Goal: Information Seeking & Learning: Learn about a topic

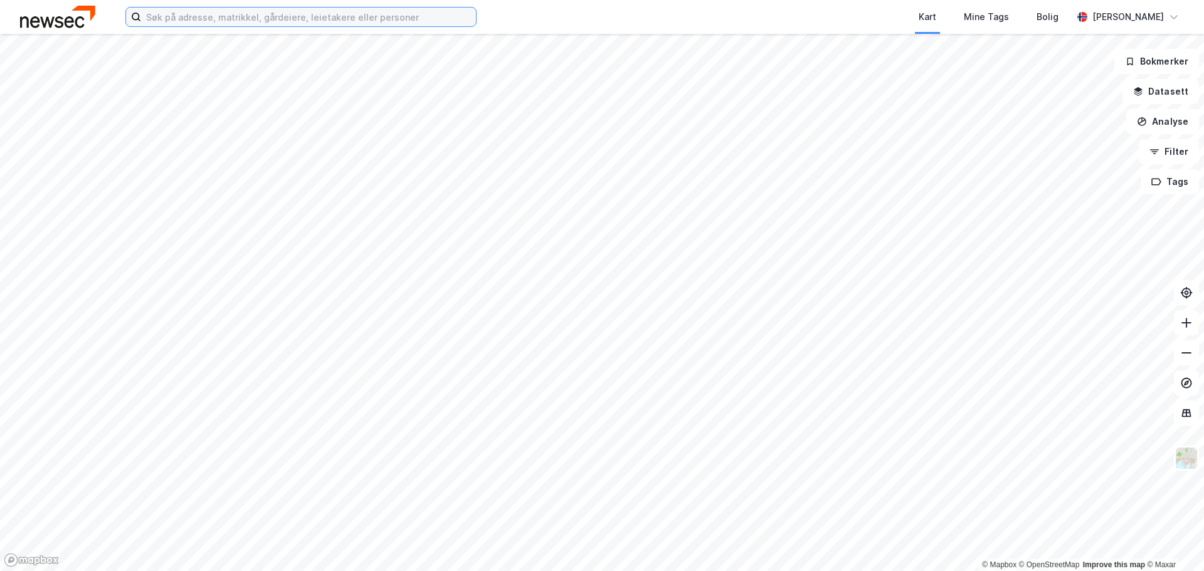
click at [254, 11] on input at bounding box center [308, 17] width 335 height 19
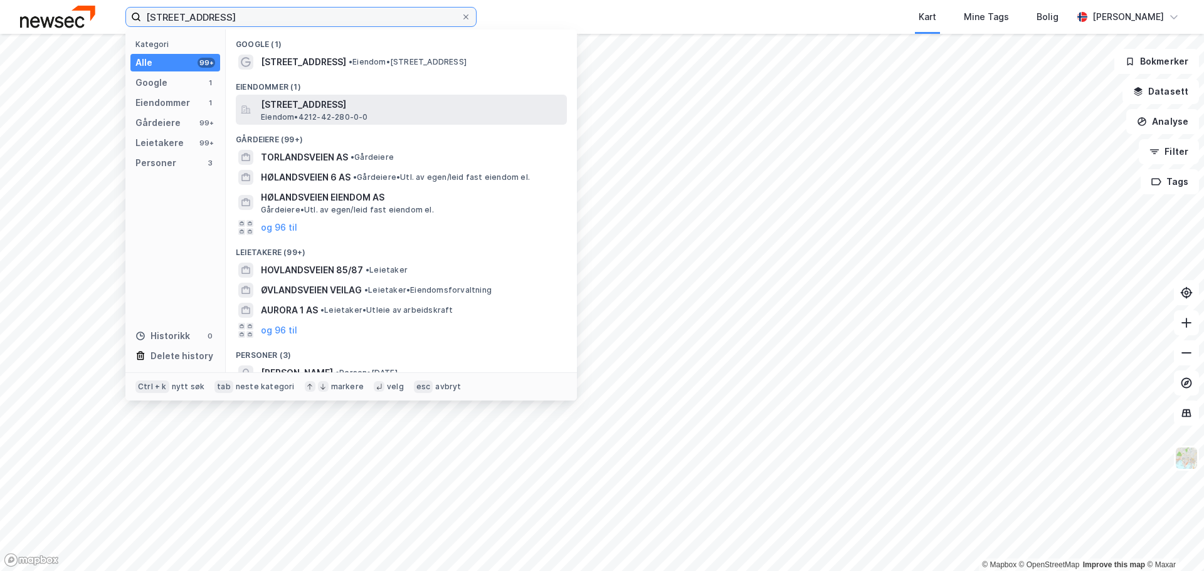
type input "[STREET_ADDRESS]"
click at [324, 103] on span "[STREET_ADDRESS]" at bounding box center [411, 104] width 301 height 15
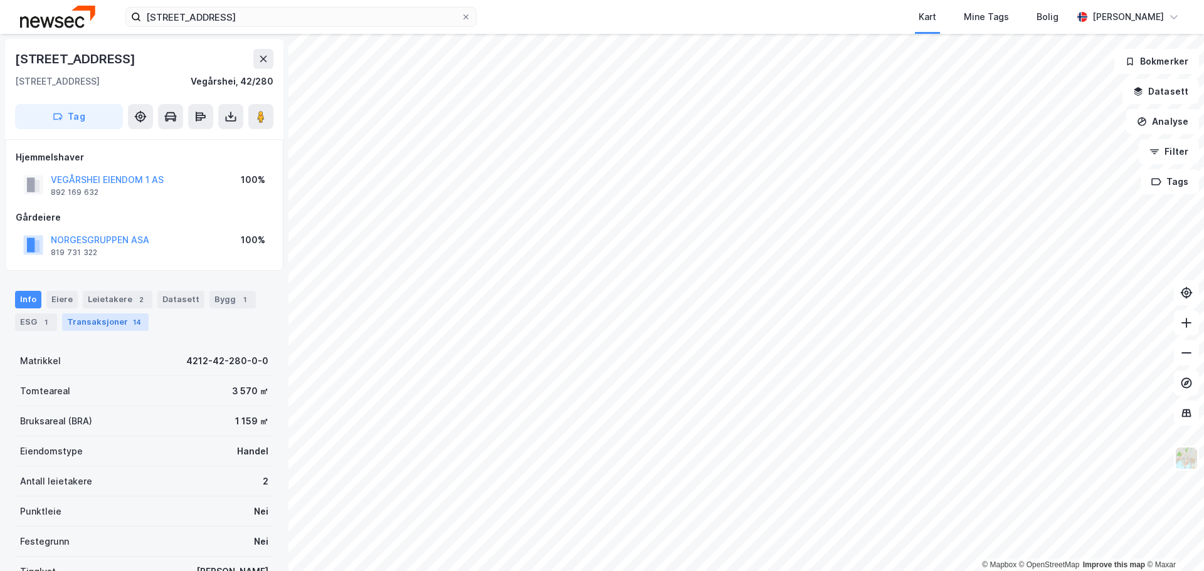
click at [107, 330] on div "Transaksjoner 14" at bounding box center [105, 322] width 87 height 18
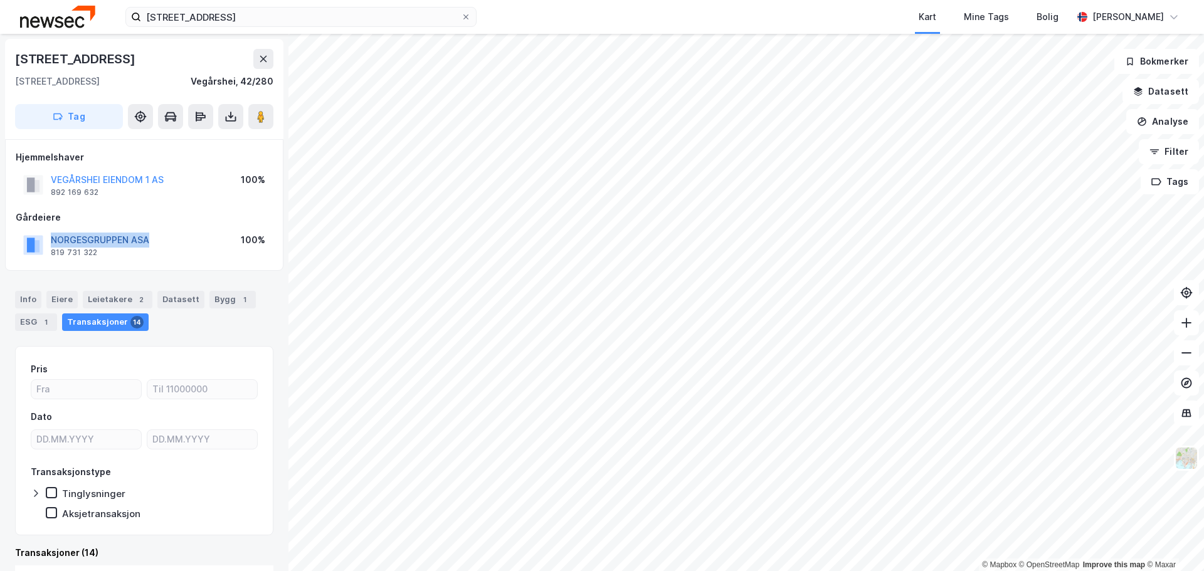
drag, startPoint x: 160, startPoint y: 241, endPoint x: 53, endPoint y: 243, distance: 107.2
click at [53, 243] on div "NORGESGRUPPEN ASA 819 731 322 100%" at bounding box center [144, 245] width 257 height 30
copy button "NORGESGRUPPEN ASA"
click at [28, 303] on div "Info" at bounding box center [28, 300] width 26 height 18
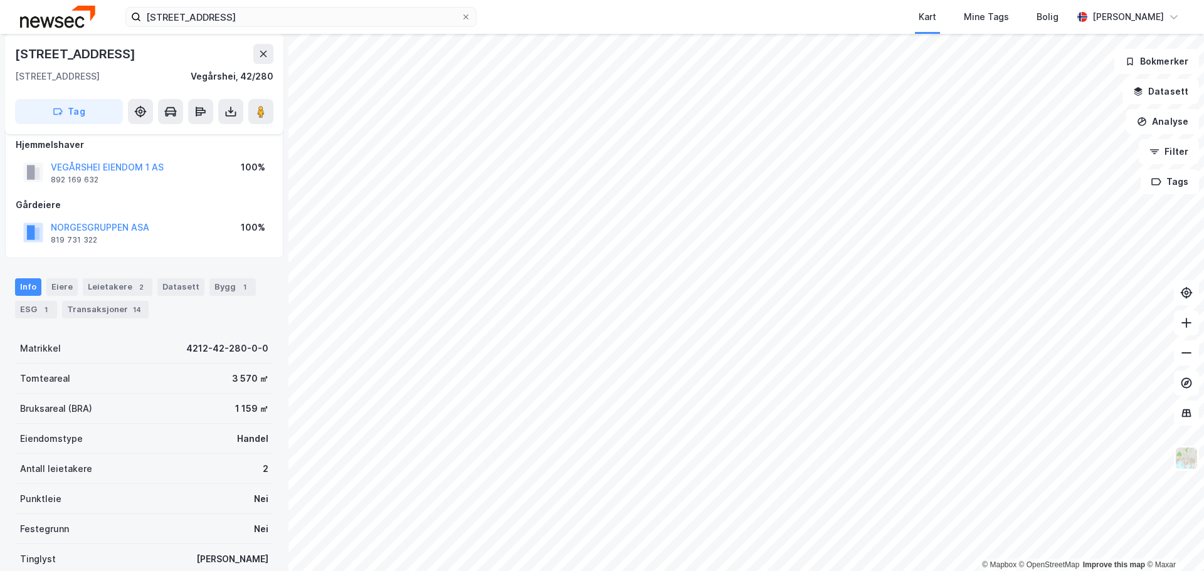
scroll to position [13, 0]
click at [33, 315] on div "ESG 1" at bounding box center [36, 309] width 42 height 18
